Goal: Information Seeking & Learning: Learn about a topic

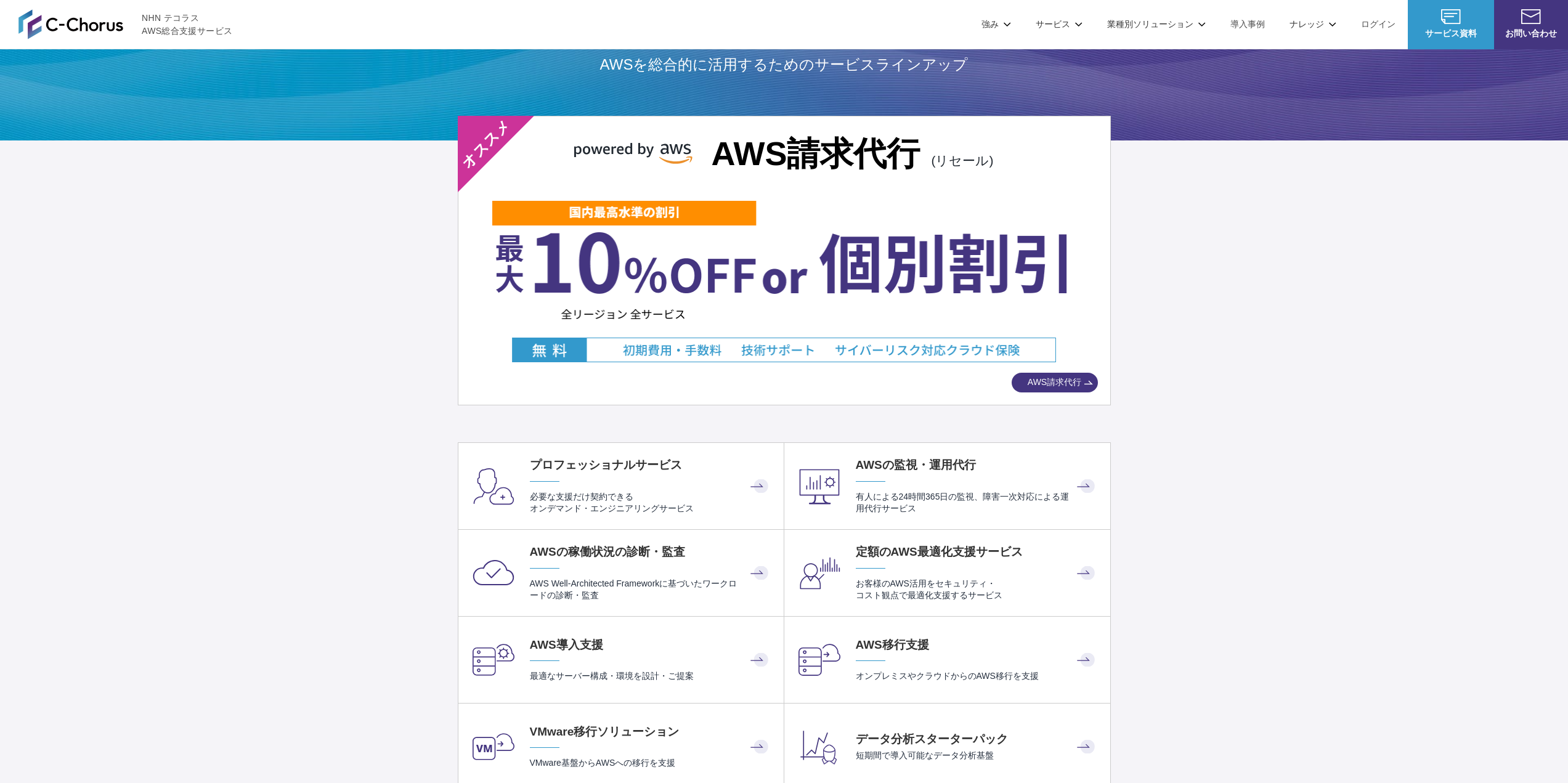
scroll to position [2034, 0]
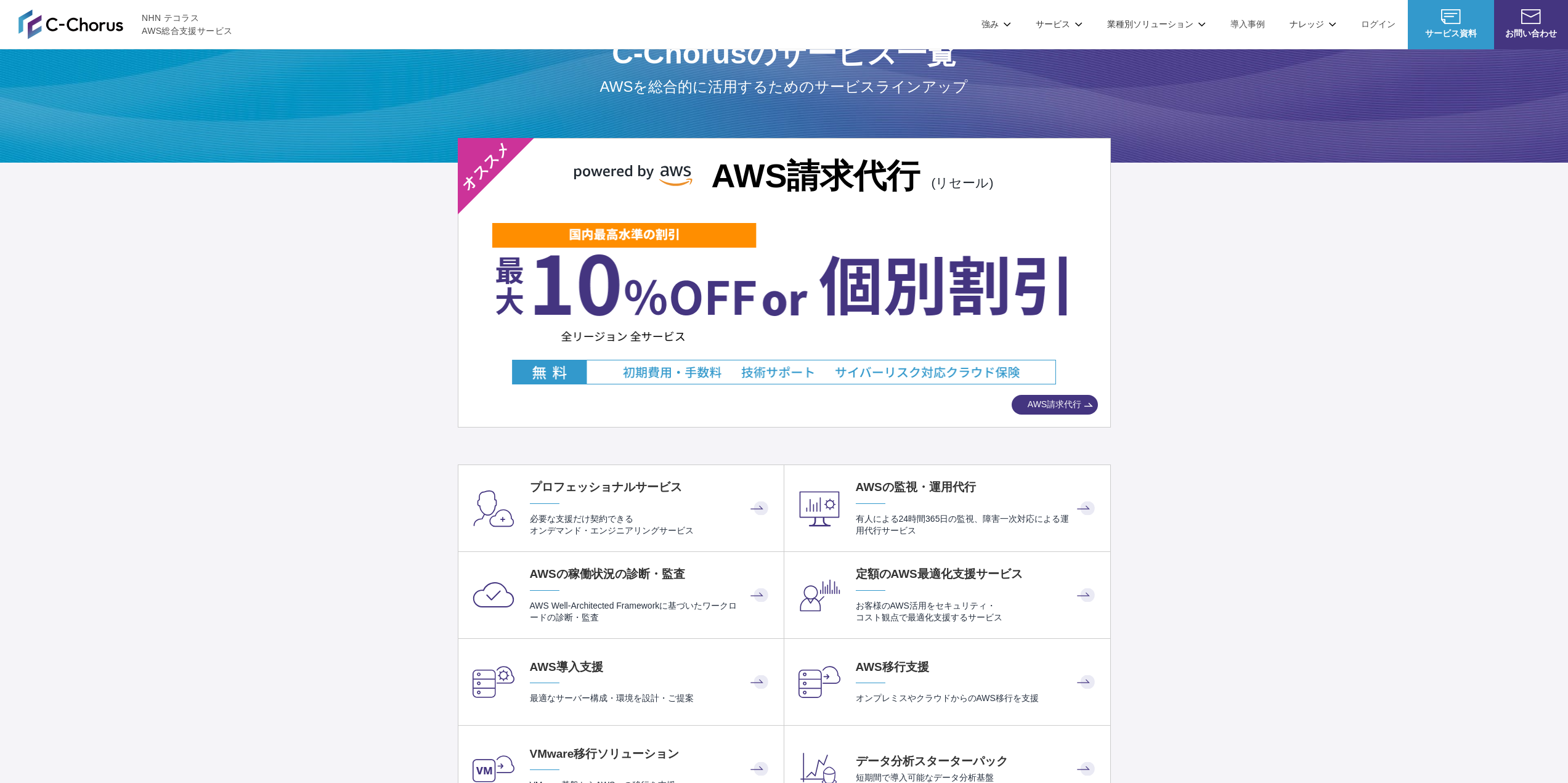
click at [1072, 409] on span "AWS請求代行" at bounding box center [1054, 404] width 86 height 13
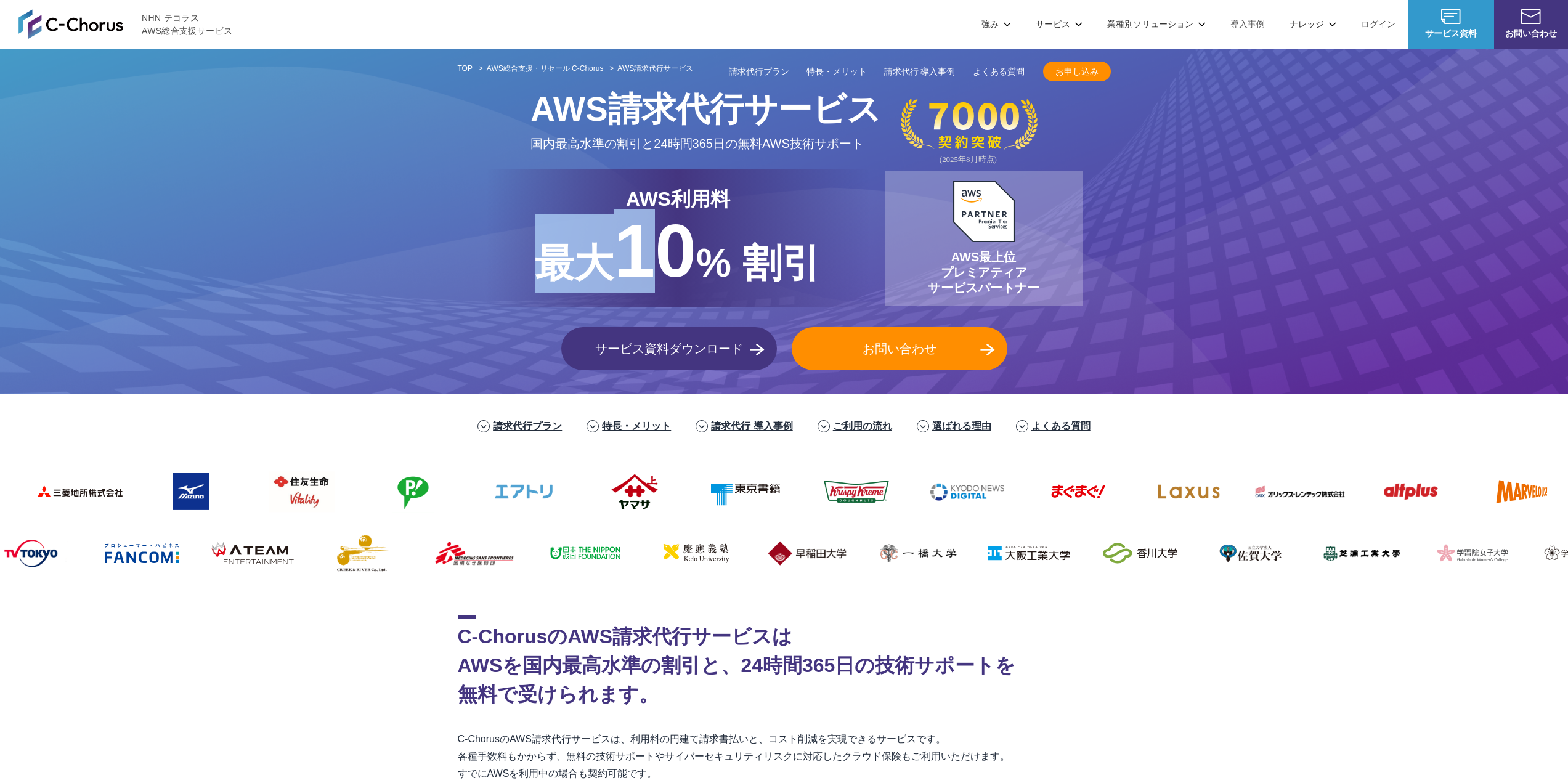
drag, startPoint x: 749, startPoint y: 199, endPoint x: 641, endPoint y: 205, distance: 108.2
click at [641, 205] on div "AWS利用料 最大 最大 10 % 割引" at bounding box center [678, 238] width 385 height 138
